Goal: Task Accomplishment & Management: Complete application form

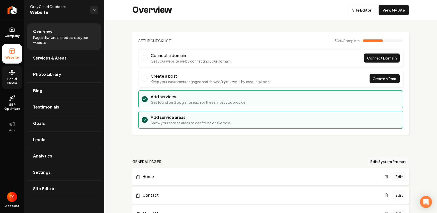
click at [14, 77] on span "Social Media" at bounding box center [12, 81] width 20 height 8
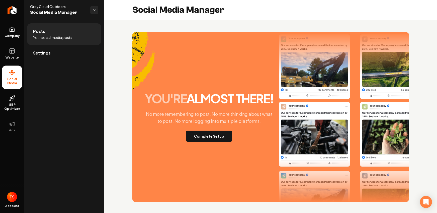
click at [207, 143] on div "you're almost there! No more remembering to post. No more thinking about what t…" at bounding box center [270, 116] width 276 height 169
click at [207, 139] on button "Complete Setup" at bounding box center [209, 135] width 46 height 11
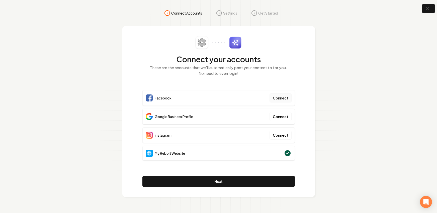
click at [283, 97] on button "Connect" at bounding box center [280, 97] width 22 height 9
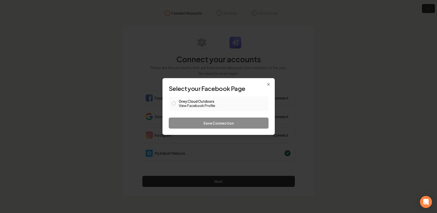
click at [181, 102] on label "Grey Cloud Outdoors View Facebook Profile" at bounding box center [222, 103] width 87 height 9
click at [176, 102] on button "Grey Cloud Outdoors View Facebook Profile" at bounding box center [174, 103] width 4 height 4
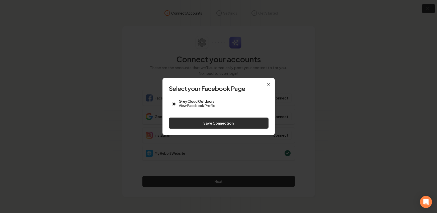
click at [197, 119] on button "Save Connection" at bounding box center [219, 122] width 100 height 11
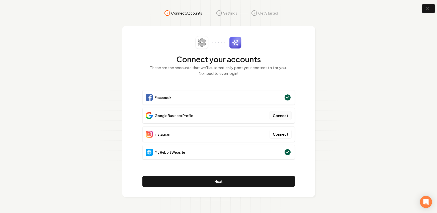
click at [277, 114] on button "Connect" at bounding box center [280, 115] width 22 height 9
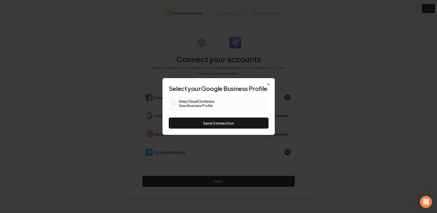
click at [193, 102] on label "Grey Cloud Outdoors View Business Profile" at bounding box center [222, 103] width 87 height 9
click at [176, 102] on button "Grey Cloud Outdoors View Business Profile" at bounding box center [174, 103] width 4 height 4
click at [213, 121] on button "Save Connection" at bounding box center [219, 122] width 100 height 11
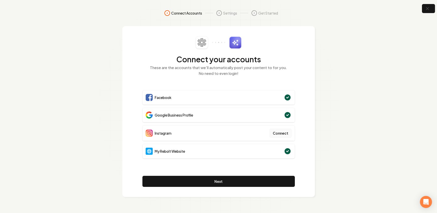
click at [280, 133] on button "Connect" at bounding box center [280, 132] width 22 height 9
click at [277, 133] on button "Connect" at bounding box center [280, 132] width 22 height 9
click at [287, 130] on button "Connect" at bounding box center [280, 132] width 22 height 9
click at [276, 132] on button "Connect" at bounding box center [280, 132] width 22 height 9
click at [280, 131] on button "Connect" at bounding box center [280, 132] width 22 height 9
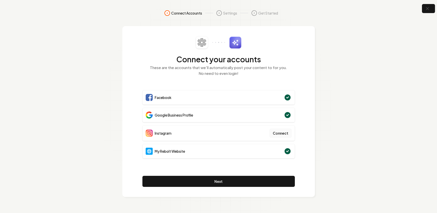
click at [285, 134] on button "Connect" at bounding box center [280, 132] width 22 height 9
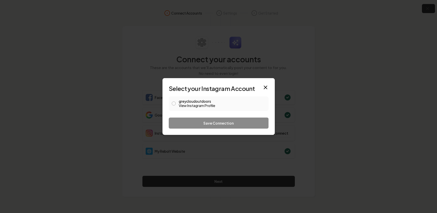
click at [179, 103] on link "View Instagram Profile" at bounding box center [222, 105] width 87 height 5
click at [174, 103] on button "greycloudoutdoors View Instagram Profile" at bounding box center [174, 103] width 4 height 4
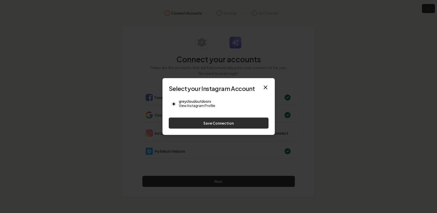
click at [202, 121] on button "Save Connection" at bounding box center [219, 122] width 100 height 11
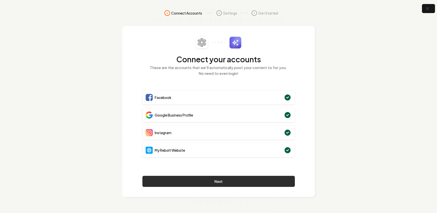
click at [217, 181] on button "Next" at bounding box center [218, 180] width 152 height 11
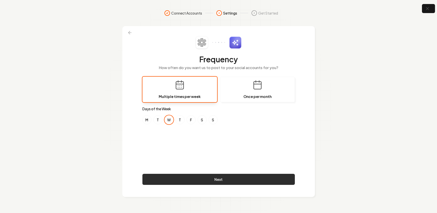
click at [224, 178] on button "Next" at bounding box center [218, 178] width 152 height 11
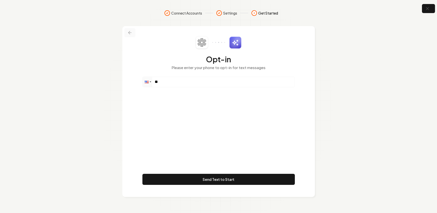
click at [131, 33] on icon at bounding box center [129, 32] width 5 height 5
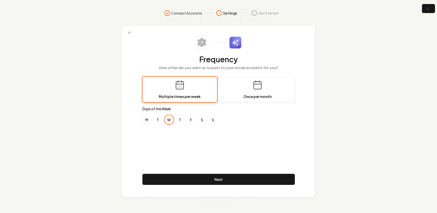
click at [148, 119] on button "M" at bounding box center [146, 119] width 9 height 9
click at [156, 120] on button "T" at bounding box center [157, 119] width 9 height 9
click at [181, 119] on button "T" at bounding box center [179, 119] width 9 height 9
click at [192, 119] on button "F" at bounding box center [190, 119] width 9 height 9
click at [202, 119] on button "S" at bounding box center [202, 119] width 9 height 9
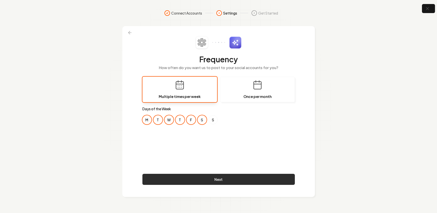
click at [226, 178] on button "Next" at bounding box center [218, 178] width 152 height 11
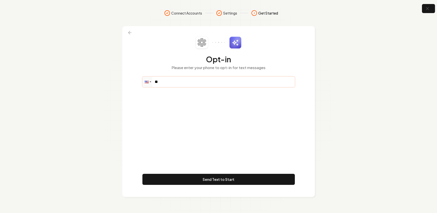
click at [202, 84] on input "**" at bounding box center [219, 82] width 152 height 10
type input "**********"
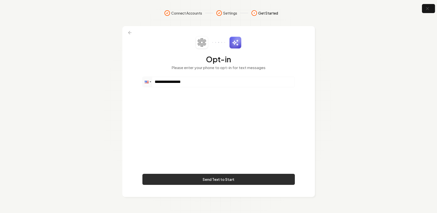
click at [218, 177] on button "Send Text to Start" at bounding box center [218, 178] width 152 height 11
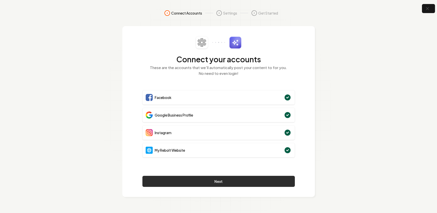
click at [236, 181] on button "Next" at bounding box center [218, 180] width 152 height 11
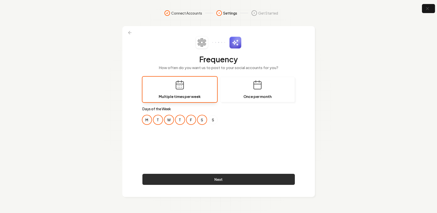
click at [223, 179] on button "Next" at bounding box center [218, 178] width 152 height 11
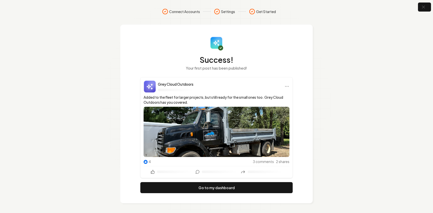
scroll to position [2, 0]
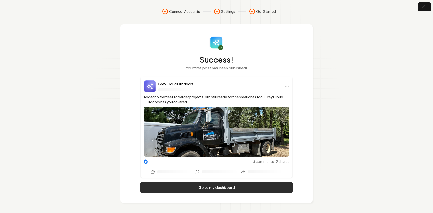
click at [231, 185] on link "Go to my dashboard" at bounding box center [216, 186] width 152 height 11
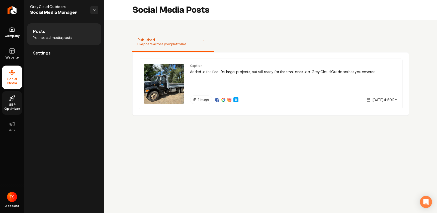
click at [14, 98] on icon at bounding box center [12, 98] width 6 height 6
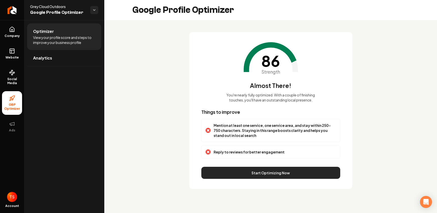
click at [265, 172] on button "Start Optimizing Now" at bounding box center [270, 172] width 139 height 12
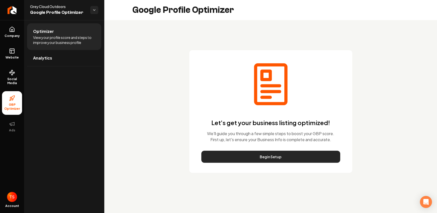
click at [277, 157] on button "Begin Setup" at bounding box center [270, 156] width 139 height 12
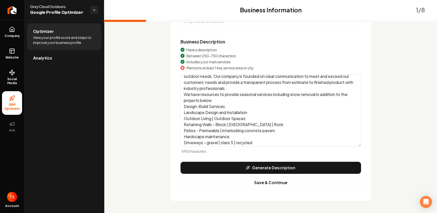
scroll to position [17, 0]
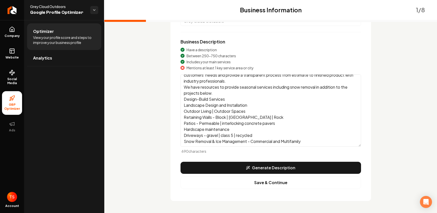
click at [290, 139] on textarea "Grey Cloud Outdoors a family-owned design-build landscaping company ready to se…" at bounding box center [270, 110] width 180 height 72
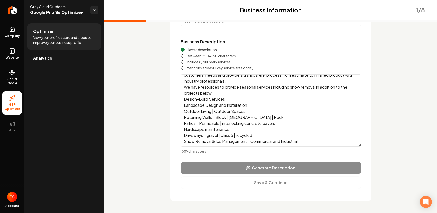
click at [262, 142] on textarea "Grey Cloud Outdoors a family-owned design-build landscaping company ready to se…" at bounding box center [270, 110] width 180 height 72
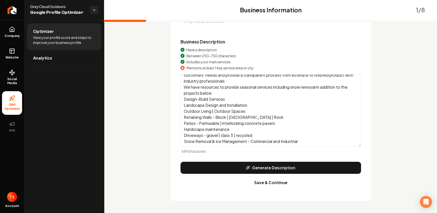
click at [214, 99] on textarea "Grey Cloud Outdoors a family-owned design-build landscaping company ready to se…" at bounding box center [270, 110] width 180 height 72
click at [223, 99] on textarea "Grey Cloud Outdoors a family-owned design-build landscaping company ready to se…" at bounding box center [270, 110] width 180 height 72
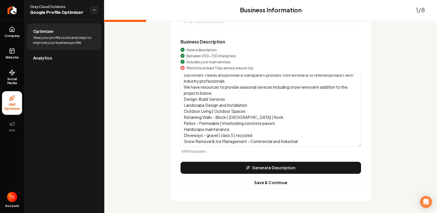
click at [211, 99] on textarea "Grey Cloud Outdoors a family-owned design-build landscaping company ready to se…" at bounding box center [270, 110] width 180 height 72
click at [216, 99] on textarea "Grey Cloud Outdoors a family-owned design-build landscaping company ready to se…" at bounding box center [270, 110] width 180 height 72
drag, startPoint x: 304, startPoint y: 141, endPoint x: 182, endPoint y: 98, distance: 128.4
click at [182, 98] on textarea "Grey Cloud Outdoors a family-owned design-build landscaping company ready to se…" at bounding box center [270, 110] width 180 height 72
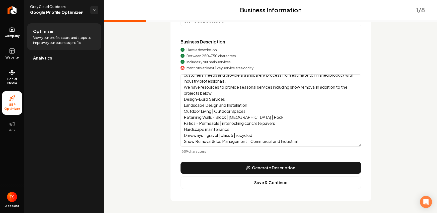
click at [182, 98] on textarea "Grey Cloud Outdoors a family-owned design-build landscaping company ready to se…" at bounding box center [270, 110] width 180 height 72
drag, startPoint x: 182, startPoint y: 99, endPoint x: 232, endPoint y: 101, distance: 49.9
click at [232, 101] on textarea "Grey Cloud Outdoors a family-owned design-build landscaping company ready to se…" at bounding box center [270, 110] width 180 height 72
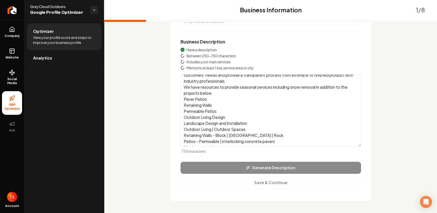
drag, startPoint x: 223, startPoint y: 119, endPoint x: 184, endPoint y: 119, distance: 39.1
click at [184, 119] on textarea "Grey Cloud Outdoors a family-owned design-build landscaping company ready to se…" at bounding box center [270, 110] width 180 height 72
click at [182, 119] on textarea "Grey Cloud Outdoors a family-owned design-build landscaping company ready to se…" at bounding box center [270, 110] width 180 height 72
click at [225, 115] on textarea "Grey Cloud Outdoors a family-owned design-build landscaping company ready to se…" at bounding box center [270, 110] width 180 height 72
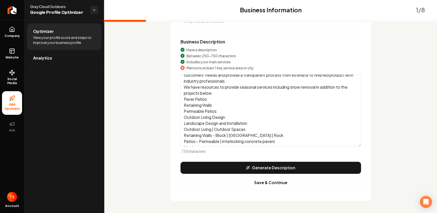
drag, startPoint x: 225, startPoint y: 116, endPoint x: 181, endPoint y: 116, distance: 43.9
click at [181, 116] on textarea "Grey Cloud Outdoors a family-owned design-build landscaping company ready to se…" at bounding box center [270, 110] width 180 height 72
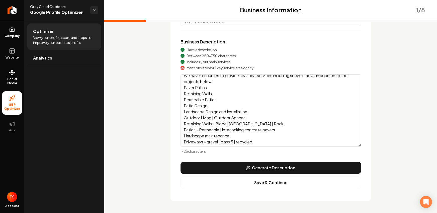
scroll to position [35, 0]
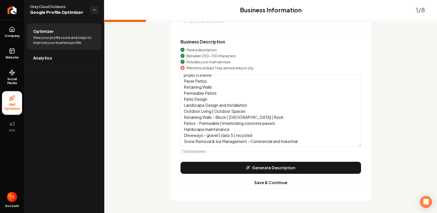
drag, startPoint x: 255, startPoint y: 135, endPoint x: 178, endPoint y: 128, distance: 76.7
click at [180, 128] on textarea "Grey Cloud Outdoors a family-owned design-build landscaping company ready to se…" at bounding box center [270, 110] width 180 height 72
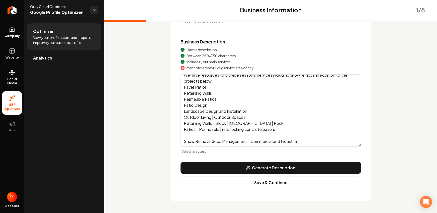
scroll to position [29, 0]
drag, startPoint x: 201, startPoint y: 134, endPoint x: 182, endPoint y: 116, distance: 26.1
click at [182, 116] on textarea "Grey Cloud Outdoors a family-owned design-build landscaping company ready to se…" at bounding box center [270, 110] width 180 height 72
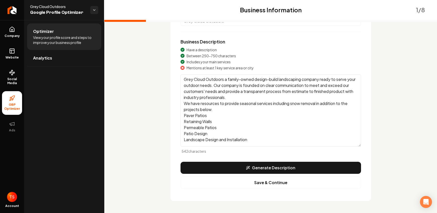
scroll to position [0, 0]
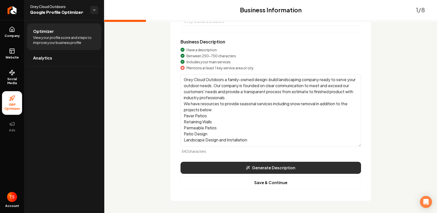
click at [255, 166] on button "Generate Description" at bounding box center [270, 167] width 180 height 12
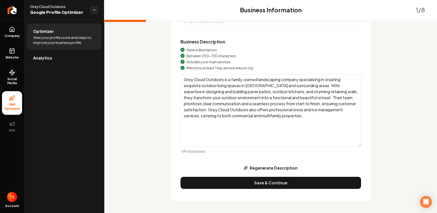
drag, startPoint x: 341, startPoint y: 117, endPoint x: 247, endPoint y: 94, distance: 96.8
click at [247, 94] on textarea "Grey Cloud Outdoors is a family-owned landscaping company specializing in creat…" at bounding box center [270, 110] width 180 height 72
click at [249, 86] on textarea "Grey Cloud Outdoors is a family-owned landscaping company specializing in creat…" at bounding box center [270, 110] width 180 height 72
click at [285, 89] on textarea "Grey Cloud Outdoors is a family-owned landscaping company specializing in creat…" at bounding box center [270, 110] width 180 height 72
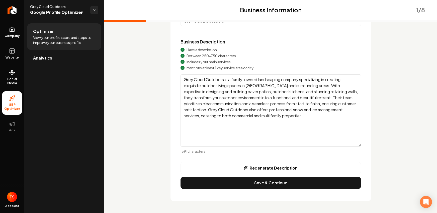
drag, startPoint x: 338, startPoint y: 118, endPoint x: 312, endPoint y: 85, distance: 41.8
click at [312, 85] on textarea "Grey Cloud Outdoors is a family-owned landscaping company specializing in creat…" at bounding box center [270, 110] width 180 height 72
click at [313, 86] on textarea "Grey Cloud Outdoors is a family-owned landscaping company specializing in creat…" at bounding box center [270, 110] width 180 height 72
click at [255, 86] on textarea "Grey Cloud Outdoors is a family-owned landscaping company specializing in creat…" at bounding box center [270, 110] width 180 height 72
drag, startPoint x: 331, startPoint y: 113, endPoint x: 325, endPoint y: 101, distance: 13.5
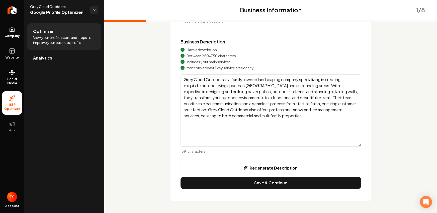
click at [325, 101] on textarea "Grey Cloud Outdoors is a family-owned landscaping company specializing in creat…" at bounding box center [270, 110] width 180 height 72
click at [342, 89] on textarea "Grey Cloud Outdoors is a family-owned landscaping company specializing in creat…" at bounding box center [270, 110] width 180 height 72
click at [326, 98] on textarea "Grey Cloud Outdoors is a family-owned landscaping company specializing in creat…" at bounding box center [270, 110] width 180 height 72
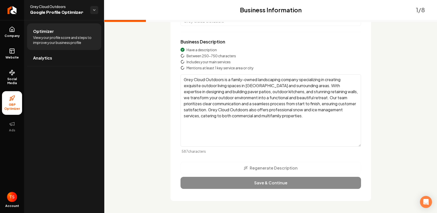
click at [338, 115] on textarea "Grey Cloud Outdoors is a family-owned landscaping company specializing in creat…" at bounding box center [270, 110] width 180 height 72
click at [302, 115] on textarea "Grey Cloud Outdoors is a family-owned landscaping company specializing in creat…" at bounding box center [270, 110] width 180 height 72
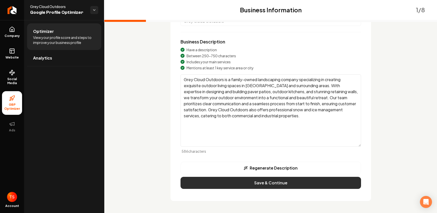
type textarea "Grey Cloud Outdoors is a family-owned landscaping company specializing in creat…"
click at [298, 185] on button "Save & Continue" at bounding box center [270, 182] width 180 height 12
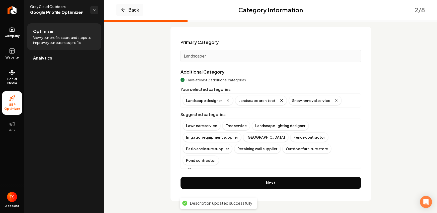
scroll to position [24, 0]
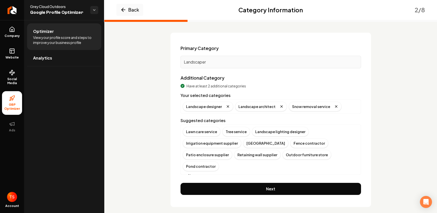
click at [196, 173] on button "Show more" at bounding box center [195, 175] width 24 height 5
click at [199, 108] on div "Landscape designer" at bounding box center [208, 107] width 50 height 10
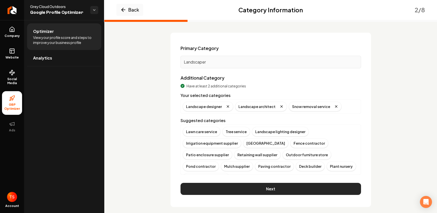
click at [263, 185] on button "Next" at bounding box center [270, 188] width 180 height 12
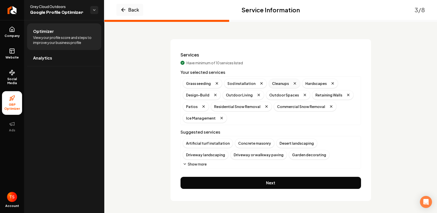
click at [293, 82] on icon "Remove badge" at bounding box center [295, 83] width 4 height 4
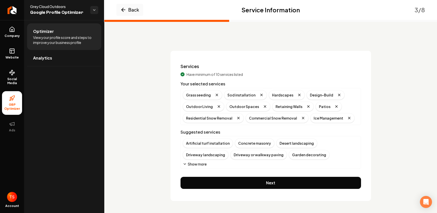
scroll to position [6, 0]
click at [228, 150] on div "Driveway landscaping" at bounding box center [206, 155] width 46 height 10
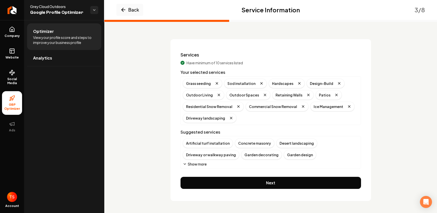
click at [199, 164] on button "Show more" at bounding box center [195, 163] width 24 height 5
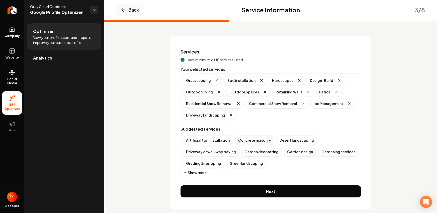
scroll to position [29, 0]
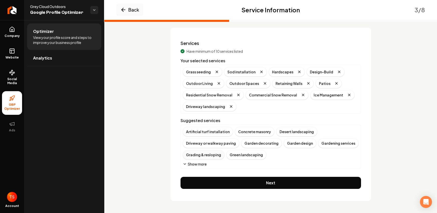
click at [209, 156] on div "Grading & resloping" at bounding box center [204, 155] width 42 height 10
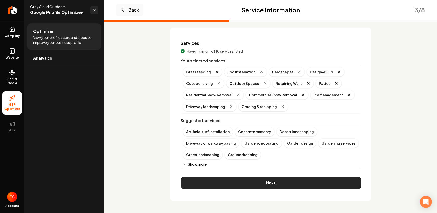
click at [265, 181] on button "Next" at bounding box center [270, 182] width 180 height 12
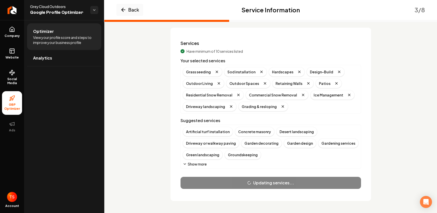
scroll to position [0, 0]
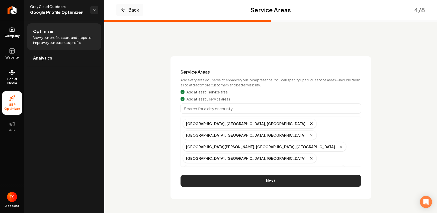
click at [285, 176] on button "Next" at bounding box center [270, 180] width 180 height 12
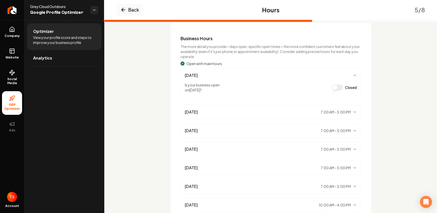
scroll to position [47, 0]
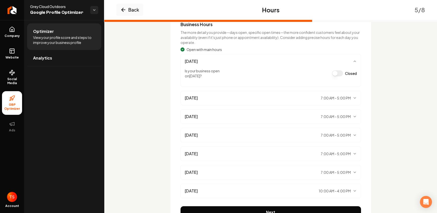
click at [337, 73] on button "Closed" at bounding box center [337, 73] width 11 height 6
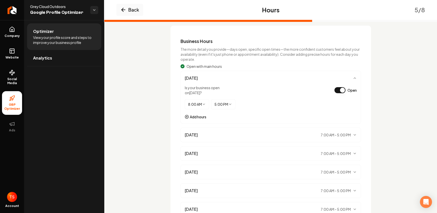
scroll to position [24, 0]
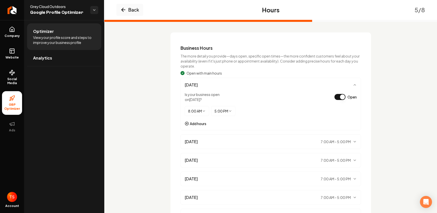
click at [200, 110] on html "Company Website Social Media GBP Optimizer Ads Account Grey Cloud Outdoors Goog…" at bounding box center [218, 106] width 437 height 213
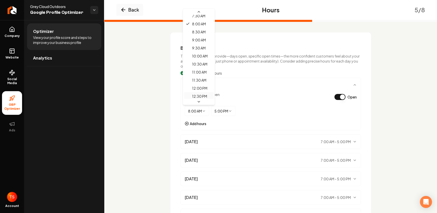
scroll to position [130, 0]
select select "*****"
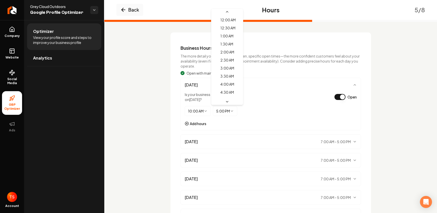
click at [221, 111] on html "Company Website Social Media GBP Optimizer Ads Account Grey Cloud Outdoors Goog…" at bounding box center [218, 106] width 437 height 213
select select "*****"
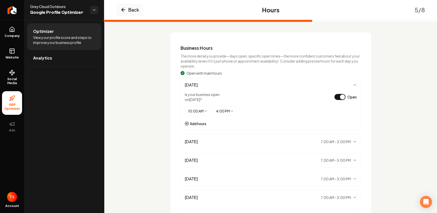
click at [262, 106] on div "10:00 AM ******** ******** ******* ******* ******* ******* ******* ******* ****…" at bounding box center [271, 113] width 172 height 15
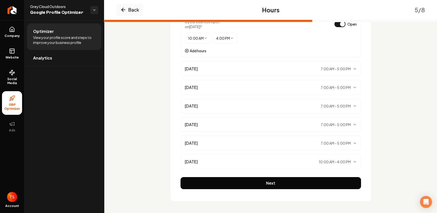
scroll to position [97, 0]
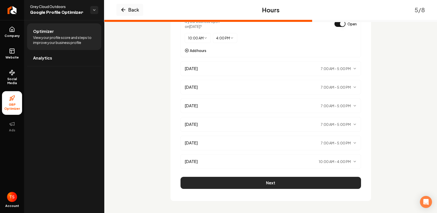
click at [274, 186] on button "Next" at bounding box center [270, 182] width 180 height 12
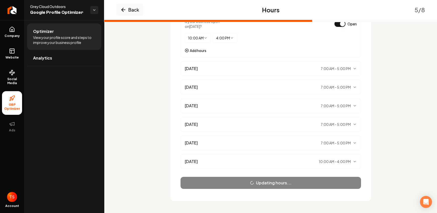
scroll to position [0, 0]
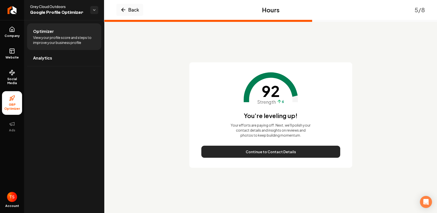
click at [277, 149] on button "Continue to Contact Details" at bounding box center [270, 151] width 139 height 12
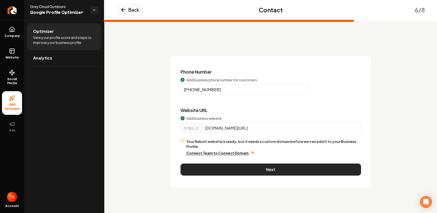
click at [272, 163] on button "Next" at bounding box center [270, 169] width 180 height 12
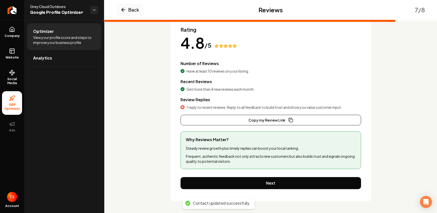
scroll to position [42, 0]
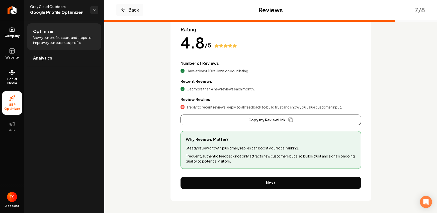
click at [247, 106] on span "1 reply to recent reviews. Reply to all feedback to build trust and show you va…" at bounding box center [263, 106] width 155 height 5
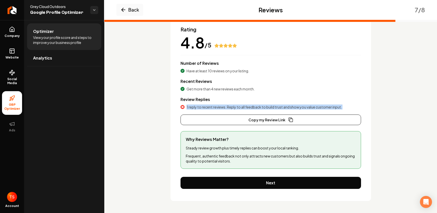
click at [247, 106] on span "1 reply to recent reviews. Reply to all feedback to build trust and show you va…" at bounding box center [263, 106] width 155 height 5
click at [248, 107] on span "1 reply to recent reviews. Reply to all feedback to build trust and show you va…" at bounding box center [263, 106] width 155 height 5
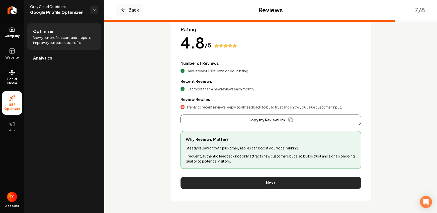
click at [255, 181] on button "Next" at bounding box center [270, 182] width 180 height 12
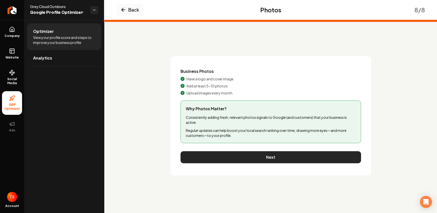
click at [254, 156] on button "Next" at bounding box center [270, 157] width 180 height 12
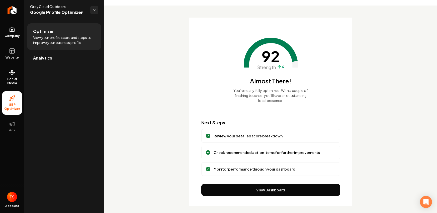
scroll to position [20, 0]
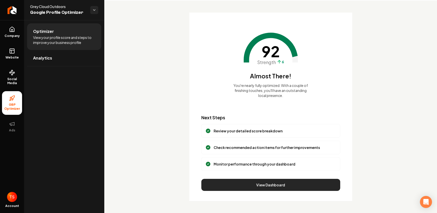
click at [266, 184] on button "View Dashboard" at bounding box center [270, 184] width 139 height 12
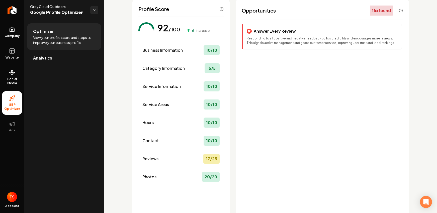
scroll to position [31, 0]
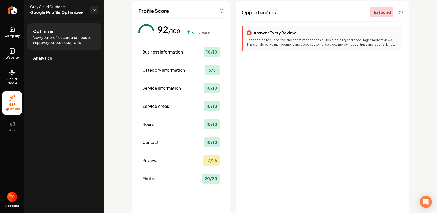
click at [287, 41] on p "Responding to all positive and negative feedback builds credibility and encoura…" at bounding box center [322, 42] width 151 height 9
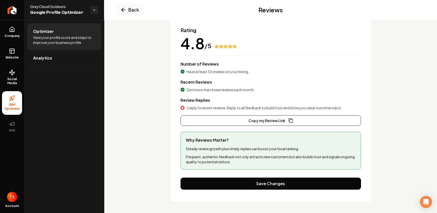
scroll to position [42, 0]
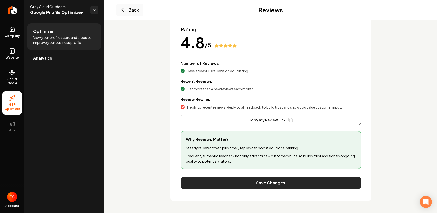
click at [262, 182] on button "Save Changes" at bounding box center [270, 182] width 180 height 12
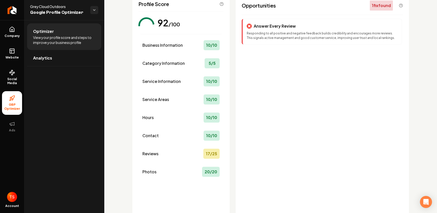
scroll to position [28, 0]
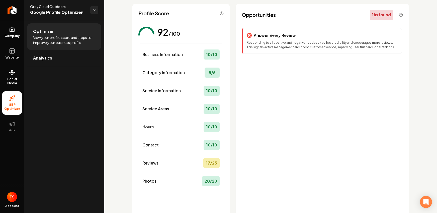
click at [52, 39] on span "View your profile score and steps to improve your business profile" at bounding box center [64, 40] width 62 height 10
click at [92, 11] on html "Company Website Social Media GBP Optimizer Ads Account Grey Cloud Outdoors Goog…" at bounding box center [218, 106] width 437 height 213
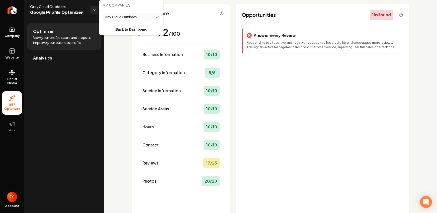
click at [83, 34] on html "Company Website Social Media GBP Optimizer Ads Account Grey Cloud Outdoors Goog…" at bounding box center [218, 106] width 437 height 213
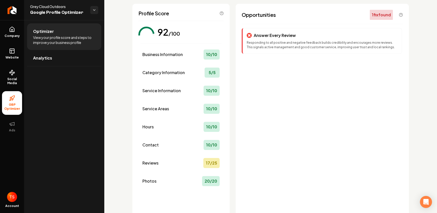
click at [13, 107] on span "GBP Optimizer" at bounding box center [12, 107] width 20 height 8
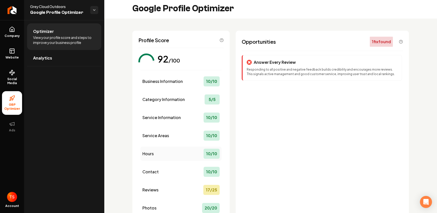
scroll to position [0, 0]
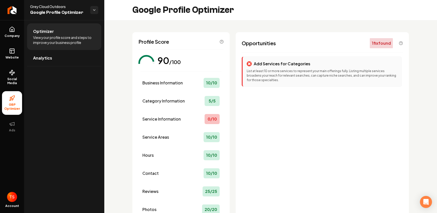
click at [276, 67] on div "Add Services for Categories List at least 10 or more services to represent your…" at bounding box center [322, 71] width 160 height 30
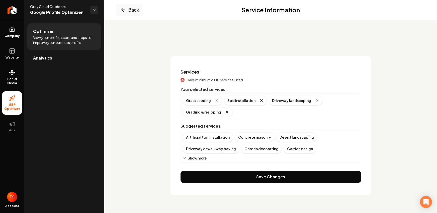
click at [195, 157] on button "Show more" at bounding box center [195, 157] width 24 height 5
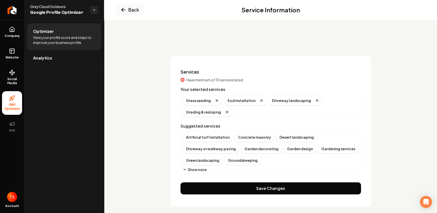
click at [192, 170] on button "Show more" at bounding box center [195, 169] width 24 height 5
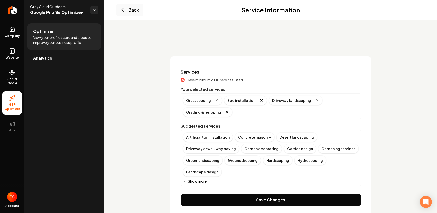
click at [196, 181] on button "Show more" at bounding box center [195, 180] width 24 height 5
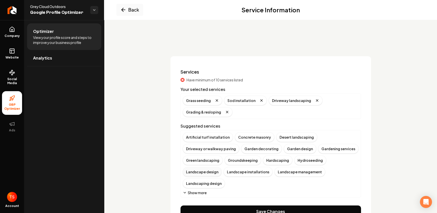
click at [204, 171] on div "Landscape design" at bounding box center [202, 172] width 39 height 10
click at [214, 172] on div "Landscape installations" at bounding box center [207, 172] width 49 height 10
click at [200, 190] on button "Show more" at bounding box center [195, 192] width 24 height 5
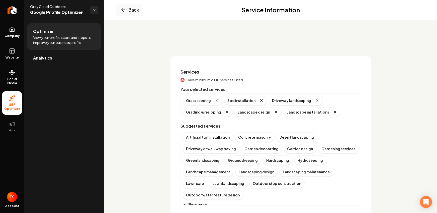
click at [198, 201] on button "Show more" at bounding box center [195, 203] width 24 height 5
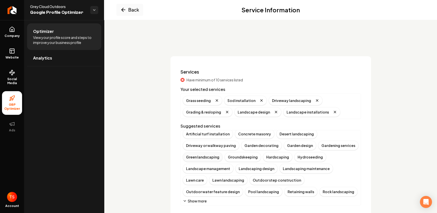
scroll to position [4, 0]
click at [284, 191] on div "Retaining walls" at bounding box center [300, 191] width 33 height 10
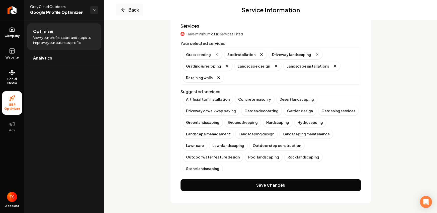
scroll to position [48, 0]
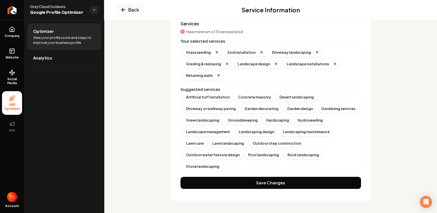
click at [197, 173] on button "Show more" at bounding box center [195, 175] width 24 height 5
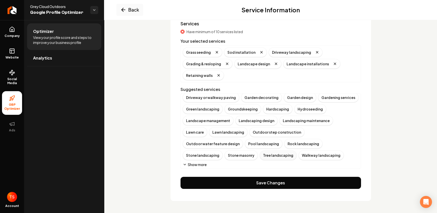
scroll to position [15, 0]
click at [198, 161] on button "Show more" at bounding box center [195, 163] width 24 height 5
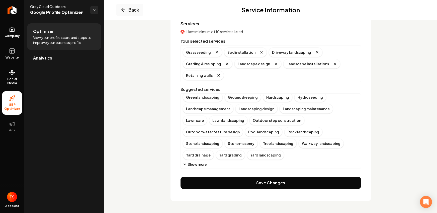
scroll to position [27, 0]
click at [198, 162] on button "Show more" at bounding box center [195, 163] width 24 height 5
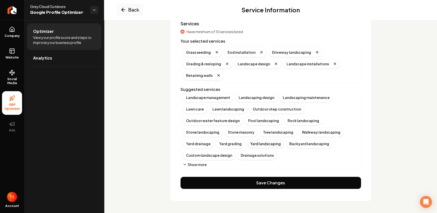
scroll to position [38, 0]
click at [198, 162] on button "Show more" at bounding box center [195, 163] width 24 height 5
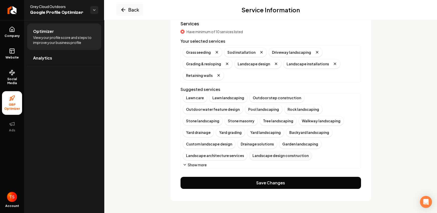
scroll to position [50, 0]
click at [197, 163] on button "Show more" at bounding box center [195, 163] width 24 height 5
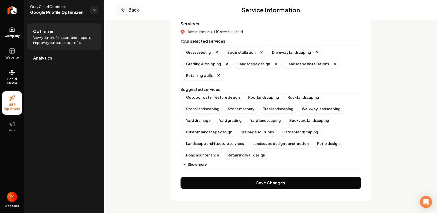
scroll to position [61, 0]
click at [224, 156] on div "Retaining wall design" at bounding box center [246, 155] width 44 height 10
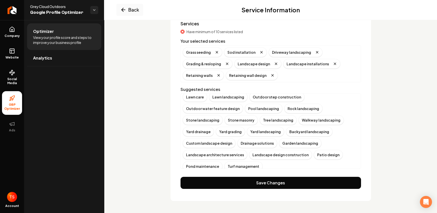
click at [199, 173] on button "Show more" at bounding box center [195, 175] width 24 height 5
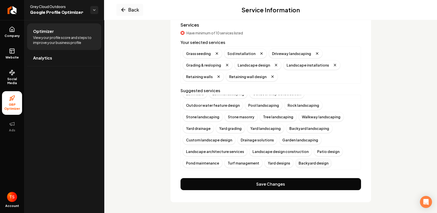
scroll to position [48, 0]
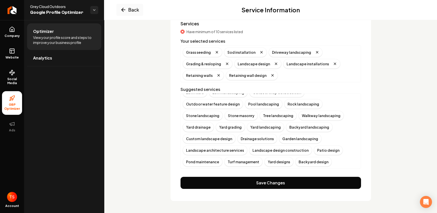
click at [300, 161] on div "Artificial turf installation Concrete masonry Desert landscaping Driveway or wa…" at bounding box center [271, 109] width 176 height 136
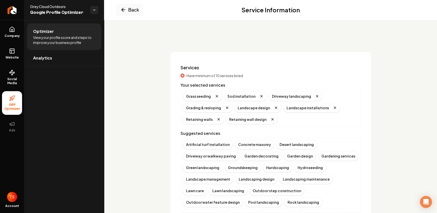
scroll to position [0, 0]
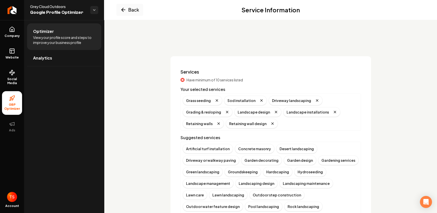
click at [228, 81] on span "Have minimum of 10 services listed" at bounding box center [214, 79] width 56 height 5
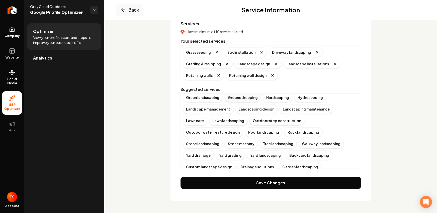
scroll to position [39, 0]
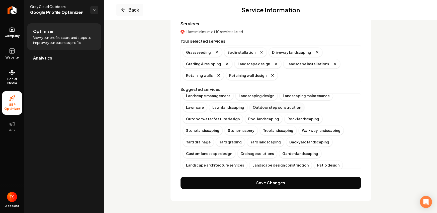
click at [249, 109] on div "Outdoor step construction" at bounding box center [276, 107] width 55 height 10
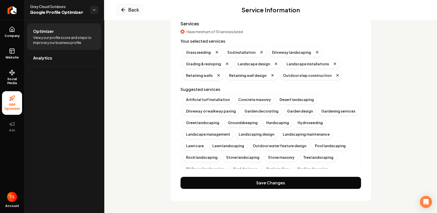
scroll to position [0, 0]
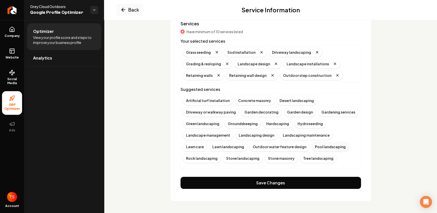
click at [312, 146] on div "Pool landscaping" at bounding box center [330, 147] width 37 height 10
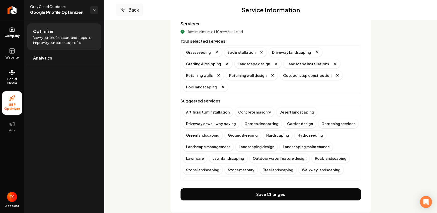
click at [233, 87] on div "Grass seeding Sod installation Driveway landscaping Grading & resloping Landsca…" at bounding box center [271, 69] width 176 height 44
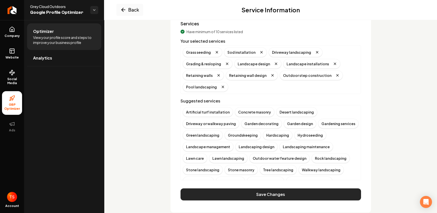
click at [259, 193] on button "Save Changes" at bounding box center [270, 194] width 180 height 12
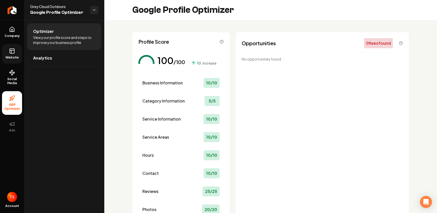
click at [12, 52] on icon at bounding box center [12, 51] width 6 height 6
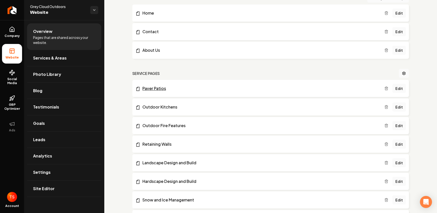
scroll to position [166, 0]
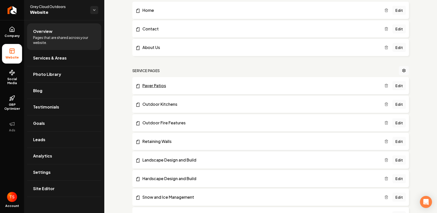
click at [146, 85] on link "Paver Patios" at bounding box center [259, 85] width 249 height 6
